Goal: Transaction & Acquisition: Purchase product/service

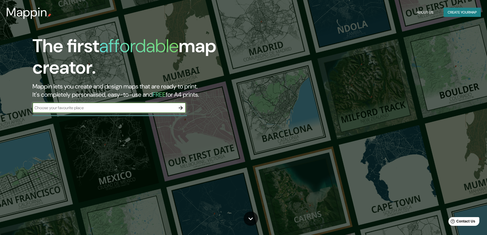
click at [154, 107] on input "text" at bounding box center [103, 108] width 143 height 6
click at [149, 112] on div "​" at bounding box center [108, 108] width 153 height 10
click at [149, 111] on input "text" at bounding box center [103, 108] width 143 height 6
click at [458, 14] on button "Create your map" at bounding box center [461, 12] width 37 height 9
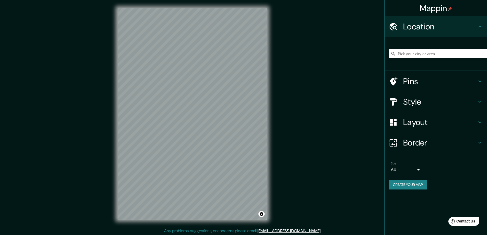
click at [428, 100] on h4 "Style" at bounding box center [440, 102] width 74 height 10
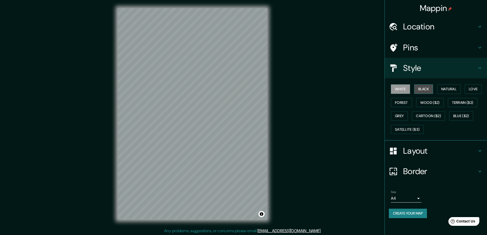
click at [419, 89] on button "Black" at bounding box center [423, 88] width 19 height 9
click at [452, 91] on button "Natural" at bounding box center [449, 88] width 24 height 9
click at [460, 91] on button "Natural" at bounding box center [449, 88] width 24 height 9
click at [474, 89] on button "Love" at bounding box center [472, 88] width 17 height 9
click at [402, 101] on button "Forest" at bounding box center [401, 102] width 21 height 9
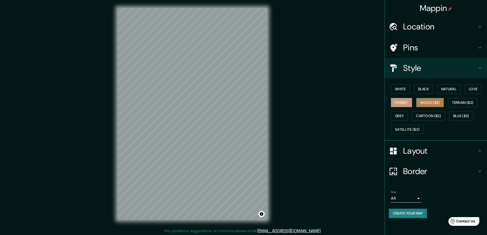
click at [425, 103] on button "Wood ($2)" at bounding box center [430, 102] width 28 height 9
click at [468, 103] on button "Terrain ($2)" at bounding box center [463, 102] width 30 height 9
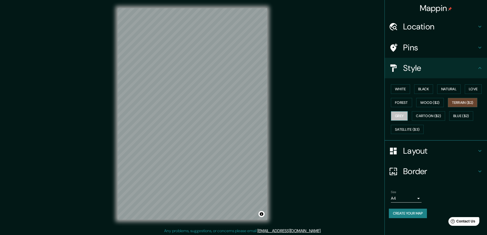
click at [399, 116] on button "Grey" at bounding box center [399, 115] width 17 height 9
click at [426, 115] on button "Cartoon ($2)" at bounding box center [428, 115] width 33 height 9
click at [456, 114] on button "Blue ($2)" at bounding box center [461, 115] width 24 height 9
click at [413, 130] on button "Satellite ($3)" at bounding box center [407, 129] width 33 height 9
click at [455, 35] on div "Location" at bounding box center [436, 26] width 102 height 20
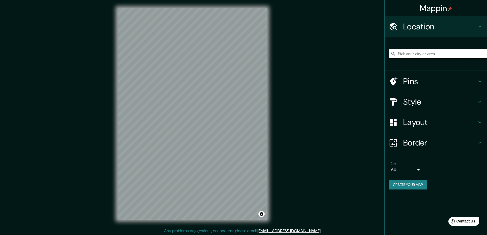
click at [438, 51] on input "Pick your city or area" at bounding box center [438, 53] width 98 height 9
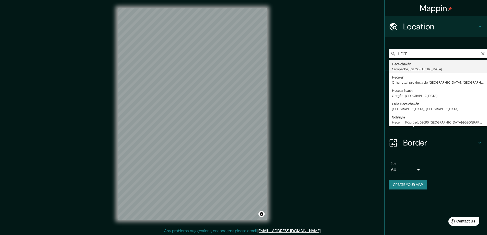
type input "Hecelchakán, [GEOGRAPHIC_DATA], [GEOGRAPHIC_DATA]"
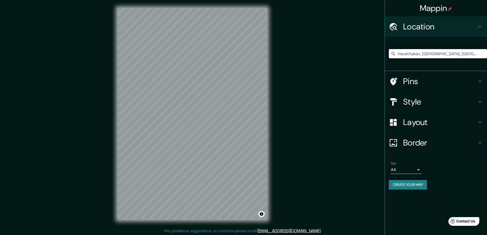
click at [446, 62] on div "Hecelchakán, [GEOGRAPHIC_DATA], [GEOGRAPHIC_DATA]" at bounding box center [438, 54] width 98 height 26
click at [447, 57] on input "Hecelchakán, [GEOGRAPHIC_DATA], [GEOGRAPHIC_DATA]" at bounding box center [438, 53] width 98 height 9
click at [287, 0] on html "Mappin Location [GEOGRAPHIC_DATA], [GEOGRAPHIC_DATA], [GEOGRAPHIC_DATA] Pins St…" at bounding box center [243, 117] width 487 height 235
click at [471, 26] on h4 "Location" at bounding box center [440, 26] width 74 height 10
click at [285, 156] on div "Mappin Location Pins Style Layout Border Choose a border. Hint : you can make l…" at bounding box center [243, 118] width 487 height 236
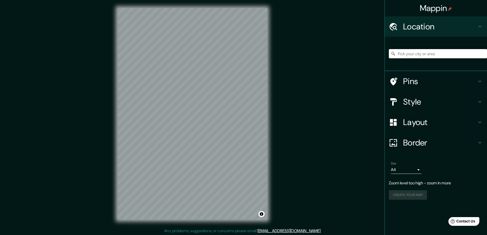
click at [274, 114] on div "© Mapbox © OpenStreetMap Improve this map" at bounding box center [192, 114] width 166 height 228
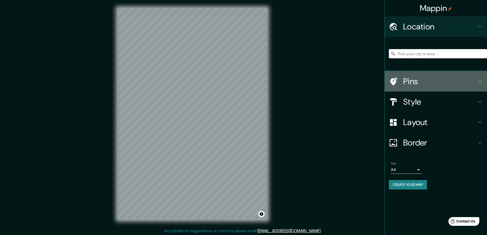
click at [448, 80] on h4 "Pins" at bounding box center [440, 81] width 74 height 10
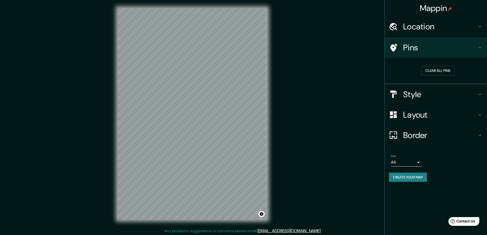
click at [431, 97] on h4 "Style" at bounding box center [440, 94] width 74 height 10
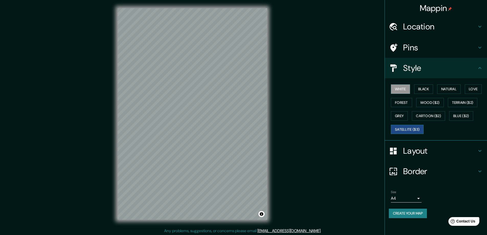
click at [413, 129] on button "Satellite ($3)" at bounding box center [407, 129] width 33 height 9
click at [405, 89] on button "White" at bounding box center [400, 88] width 19 height 9
click at [420, 89] on button "Black" at bounding box center [423, 88] width 19 height 9
click at [439, 89] on button "Natural" at bounding box center [449, 88] width 24 height 9
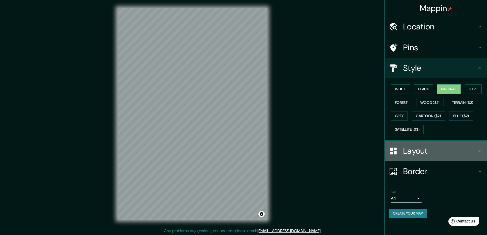
click at [426, 154] on h4 "Layout" at bounding box center [440, 151] width 74 height 10
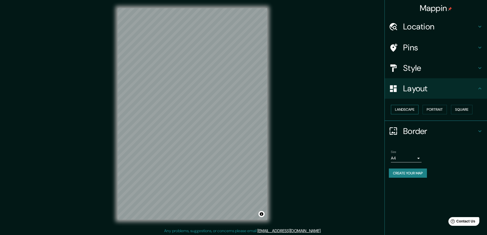
click at [409, 111] on button "Landscape" at bounding box center [405, 109] width 28 height 9
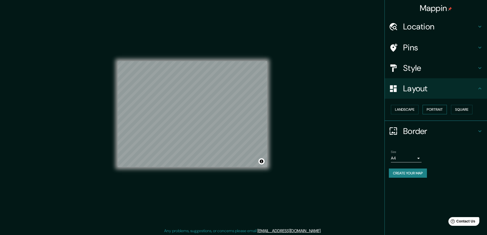
click at [439, 110] on button "Portrait" at bounding box center [434, 109] width 24 height 9
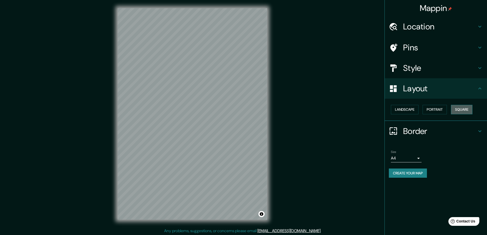
click at [462, 110] on button "Square" at bounding box center [461, 109] width 21 height 9
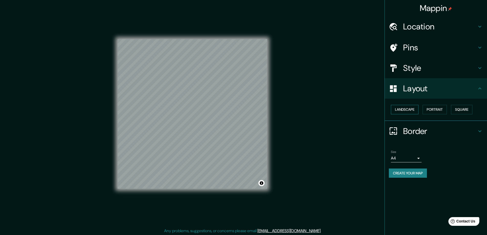
click at [399, 110] on button "Landscape" at bounding box center [405, 109] width 28 height 9
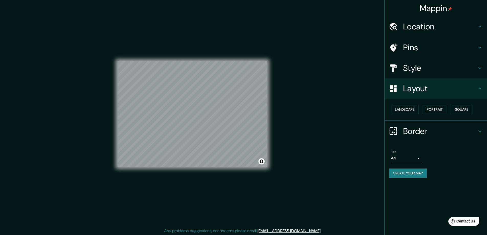
click at [408, 132] on h4 "Border" at bounding box center [440, 131] width 74 height 10
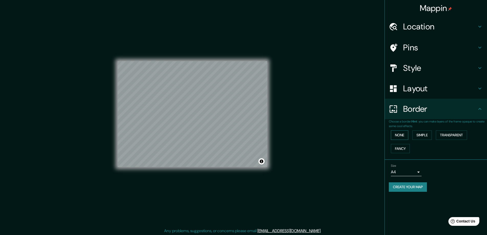
click at [403, 132] on button "None" at bounding box center [399, 134] width 17 height 9
click at [425, 135] on button "Simple" at bounding box center [421, 134] width 19 height 9
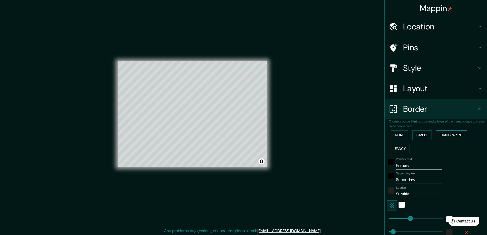
click at [438, 135] on button "Transparent" at bounding box center [451, 134] width 31 height 9
click at [392, 147] on button "Fancy" at bounding box center [400, 148] width 19 height 9
click at [393, 113] on icon at bounding box center [393, 108] width 9 height 9
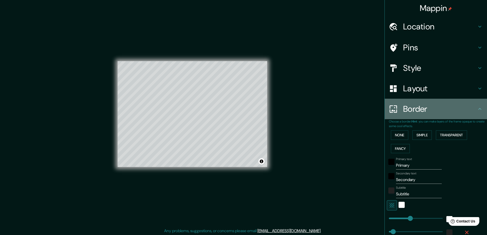
click at [409, 112] on h4 "Border" at bounding box center [440, 109] width 74 height 10
click at [476, 108] on icon at bounding box center [479, 109] width 6 height 6
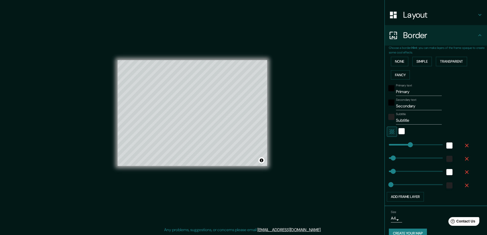
scroll to position [83, 0]
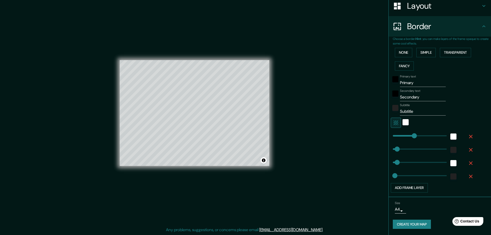
click at [393, 208] on body "Mappin Location Pins Style Layout Border Choose a border. Hint : you can make l…" at bounding box center [245, 116] width 491 height 235
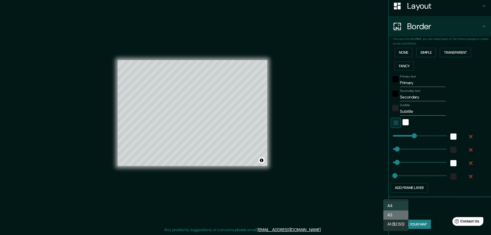
click at [394, 212] on li "A3" at bounding box center [395, 214] width 25 height 9
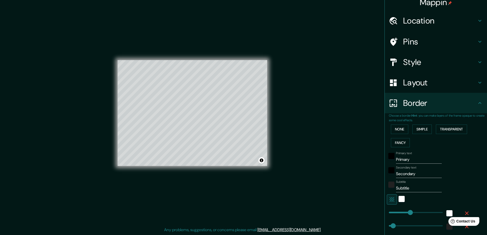
scroll to position [0, 0]
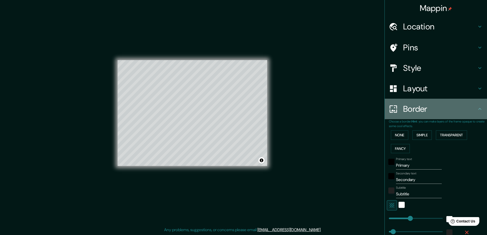
click at [413, 109] on h4 "Border" at bounding box center [440, 109] width 74 height 10
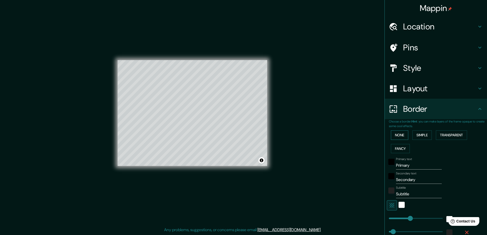
click at [392, 135] on button "None" at bounding box center [399, 134] width 17 height 9
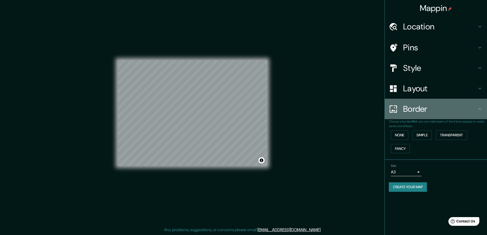
click at [401, 108] on div at bounding box center [396, 108] width 14 height 9
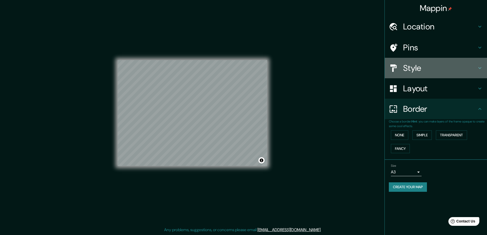
click at [423, 73] on div "Style" at bounding box center [436, 68] width 102 height 20
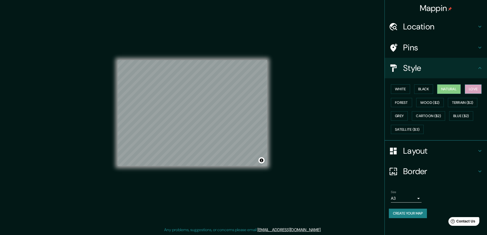
click at [474, 87] on button "Love" at bounding box center [472, 88] width 17 height 9
click at [409, 103] on button "Forest" at bounding box center [401, 102] width 21 height 9
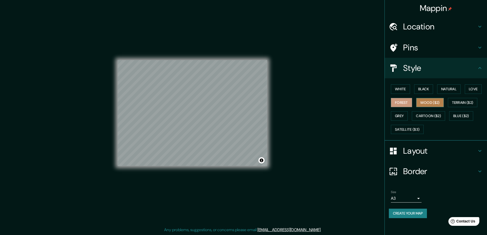
click at [423, 104] on button "Wood ($2)" at bounding box center [430, 102] width 28 height 9
click at [464, 100] on button "Terrain ($2)" at bounding box center [463, 102] width 30 height 9
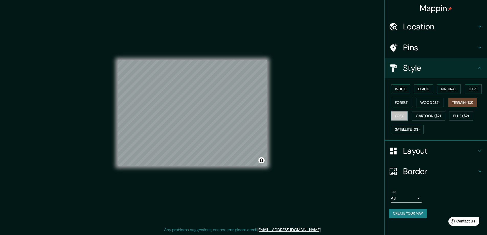
click at [400, 116] on button "Grey" at bounding box center [399, 115] width 17 height 9
click at [422, 115] on button "Cartoon ($2)" at bounding box center [428, 115] width 33 height 9
click at [459, 117] on button "Blue ($2)" at bounding box center [461, 115] width 24 height 9
click at [421, 130] on button "Satellite ($3)" at bounding box center [407, 129] width 33 height 9
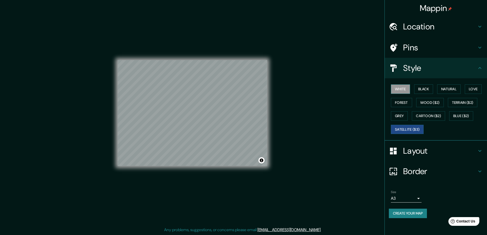
click at [402, 89] on button "White" at bounding box center [400, 88] width 19 height 9
